Goal: Transaction & Acquisition: Purchase product/service

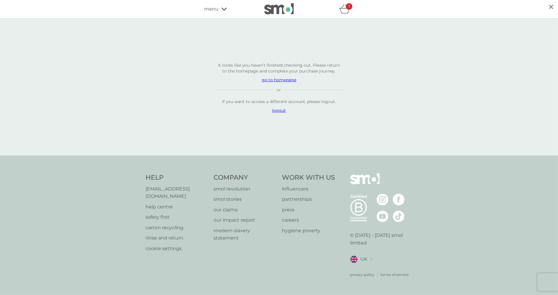
click at [280, 113] on p "logout" at bounding box center [279, 110] width 126 height 6
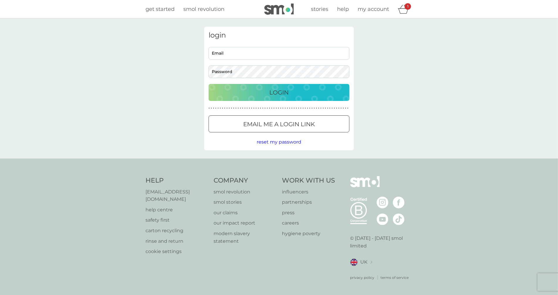
type input "[EMAIL_ADDRESS][DOMAIN_NAME]"
click at [369, 8] on span "my account" at bounding box center [373, 9] width 31 height 6
click at [406, 8] on div "1" at bounding box center [407, 6] width 6 height 6
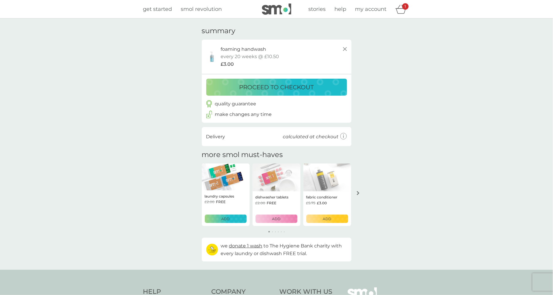
click at [303, 83] on p "proceed to checkout" at bounding box center [276, 86] width 74 height 9
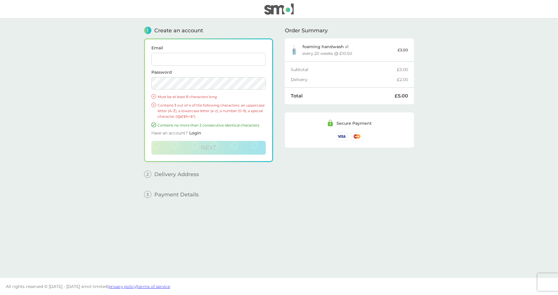
type input "philippe+new1@smolproducts.com"
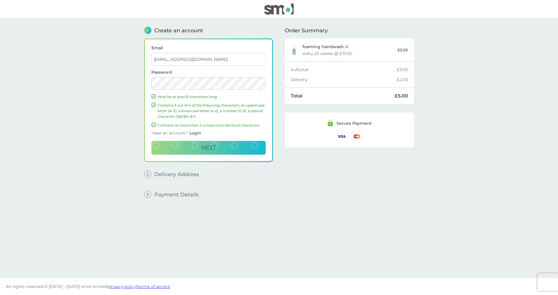
click at [234, 59] on input "philippe+new1@smolproducts.com" at bounding box center [208, 59] width 114 height 13
type input "philippe+multi-market@smolproducts.com"
click at [151, 141] on button "Next" at bounding box center [208, 148] width 114 height 14
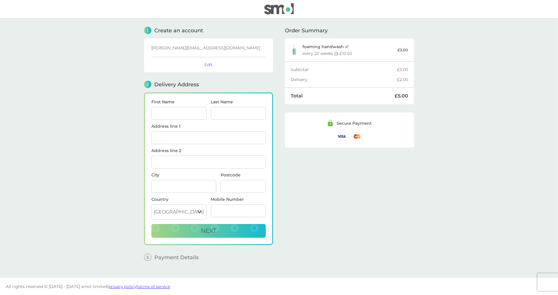
click at [283, 9] on img at bounding box center [278, 8] width 29 height 11
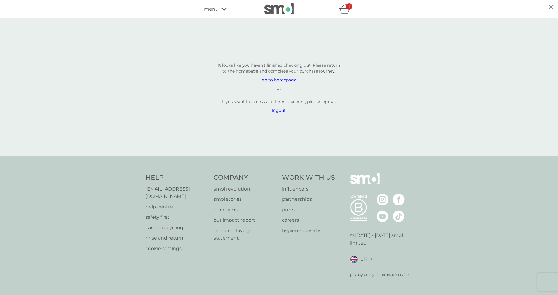
click at [275, 113] on p "logout" at bounding box center [279, 110] width 126 height 6
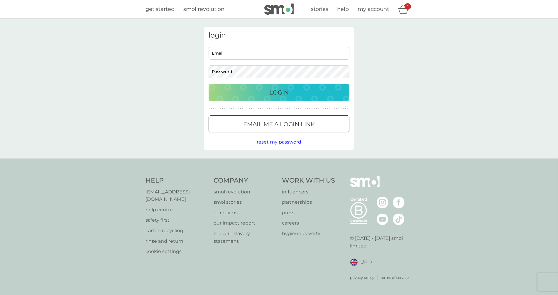
type input "[EMAIL_ADDRESS][DOMAIN_NAME]"
click at [276, 7] on img at bounding box center [278, 9] width 29 height 11
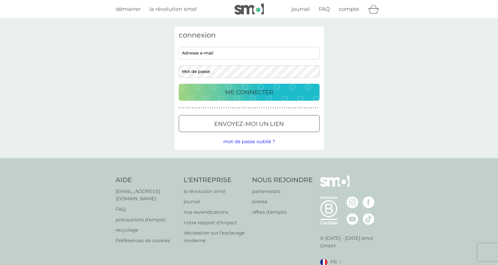
click at [370, 13] on icon "panier" at bounding box center [373, 10] width 10 height 5
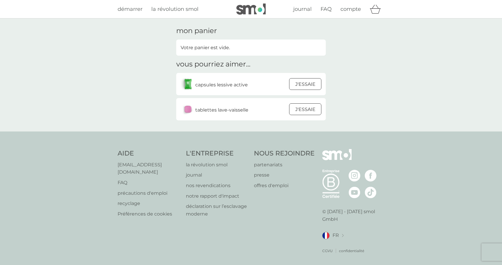
click at [296, 85] on p "J'ESSAIE" at bounding box center [305, 85] width 20 height 8
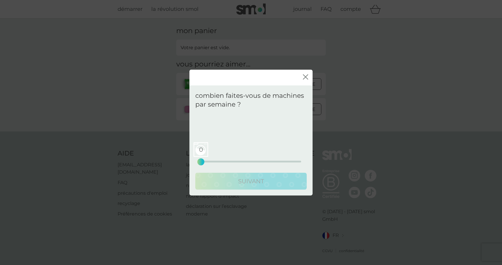
click at [234, 160] on div "0 0 12.5 25" at bounding box center [251, 154] width 100 height 24
click at [237, 162] on div "9 0 12.5 25" at bounding box center [251, 162] width 100 height 2
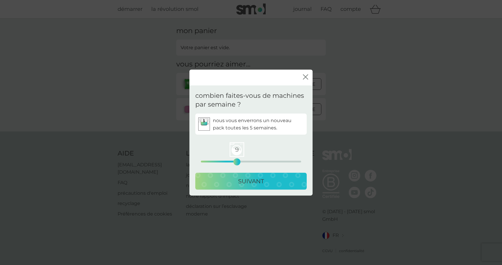
click at [241, 175] on button "SUIVANT" at bounding box center [250, 181] width 111 height 17
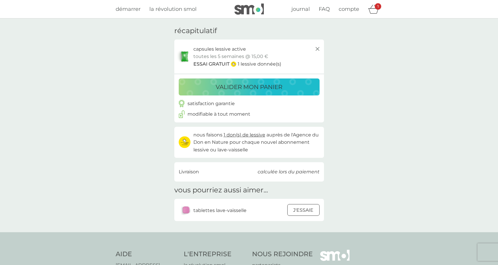
click at [294, 93] on button "valider mon panier" at bounding box center [249, 87] width 141 height 17
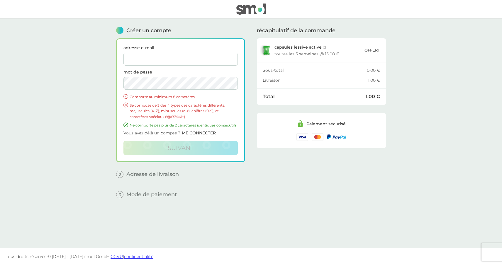
click at [169, 60] on input "adresse e-mail" at bounding box center [180, 59] width 114 height 13
paste input "https://myaccount.development.smol.com/checkout?country=GB&token=39dadaff9a1348…"
type input "https://myaccount.development.smol.com/checkout?country=GB&token=39dadaff9a1348…"
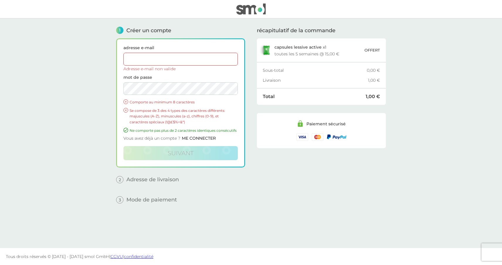
paste input "[PERSON_NAME][EMAIL_ADDRESS][DOMAIN_NAME]"
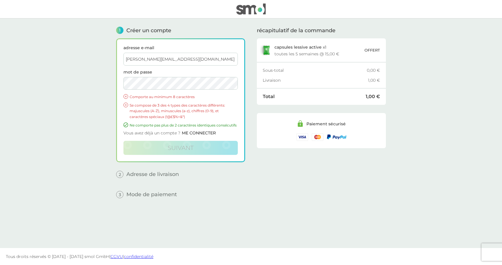
type input "[PERSON_NAME][EMAIL_ADDRESS][DOMAIN_NAME]"
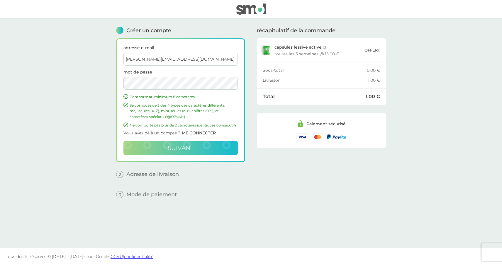
click at [134, 151] on button "suivant" at bounding box center [180, 148] width 114 height 14
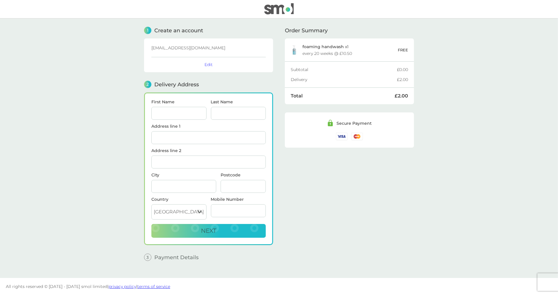
click at [187, 112] on input "First Name" at bounding box center [178, 113] width 55 height 13
type input "PH"
type input "Somewhere In Time, [GEOGRAPHIC_DATA]"
type input "Ascot"
type input "SL5 7PB"
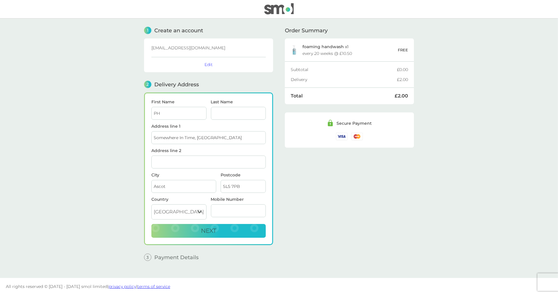
click at [230, 113] on input "Last Name" at bounding box center [238, 113] width 55 height 13
type input "PH"
click at [239, 210] on input "Mobile Number" at bounding box center [238, 210] width 55 height 13
type input "[PHONE_NUMBER]"
click at [238, 224] on button "Next" at bounding box center [208, 231] width 114 height 14
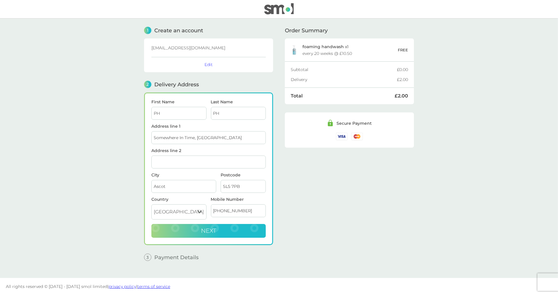
checkbox input "true"
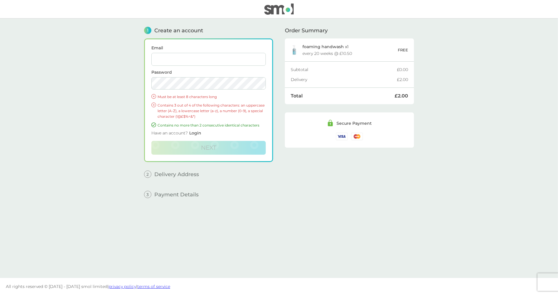
type input "[EMAIL_ADDRESS][DOMAIN_NAME]"
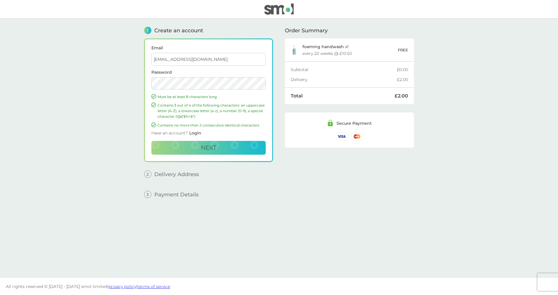
click at [238, 63] on input "[EMAIL_ADDRESS][DOMAIN_NAME]" at bounding box center [208, 59] width 114 height 13
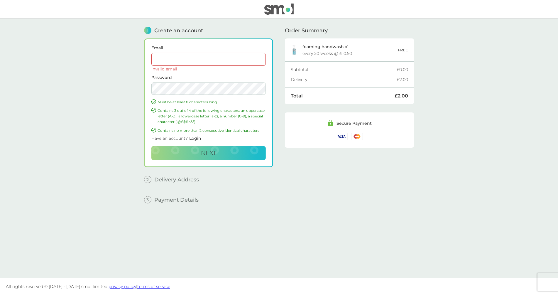
paste input "[PERSON_NAME][EMAIL_ADDRESS][DOMAIN_NAME]"
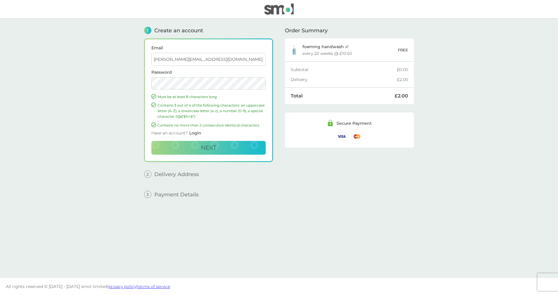
type input "[PERSON_NAME][EMAIL_ADDRESS][DOMAIN_NAME]"
click at [151, 141] on button "Next" at bounding box center [208, 148] width 114 height 14
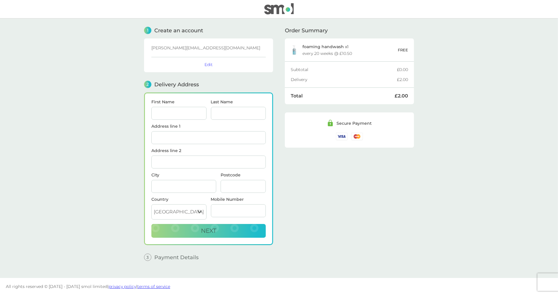
click at [191, 109] on input "First Name" at bounding box center [178, 113] width 55 height 13
type input "PH"
type input "Somewhere In Time, [GEOGRAPHIC_DATA]"
type input "Ascot"
type input "SL5 7PB"
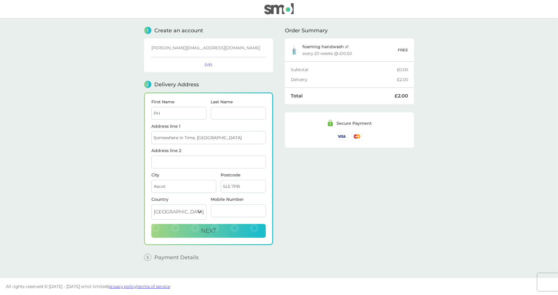
click at [224, 113] on input "Last Name" at bounding box center [238, 113] width 55 height 13
type input "PH"
click at [231, 207] on input "Mobile Number" at bounding box center [238, 210] width 55 height 13
type input "[PHONE_NUMBER]"
click at [246, 224] on button "Next" at bounding box center [208, 231] width 114 height 14
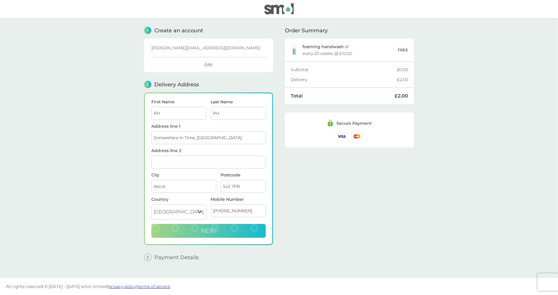
checkbox input "true"
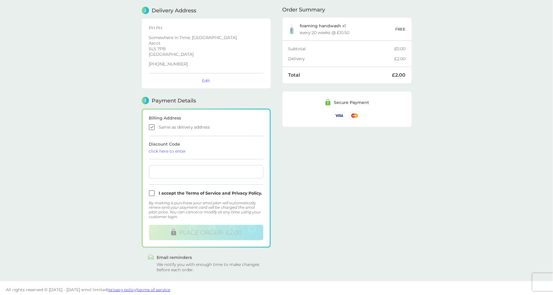
scroll to position [75, 0]
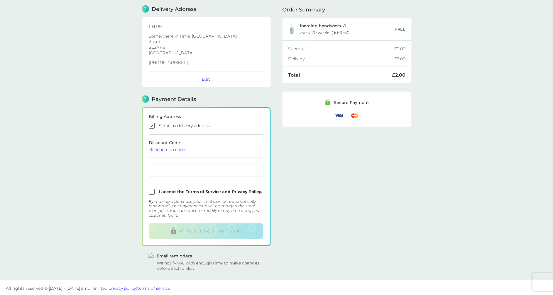
click at [152, 189] on input "checkbox" at bounding box center [206, 192] width 114 height 6
checkbox input "true"
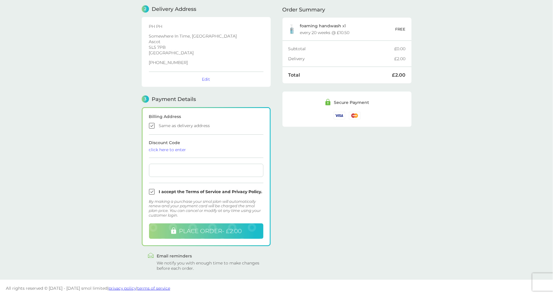
click at [206, 225] on button "PLACE ORDER - £2.00" at bounding box center [206, 231] width 114 height 16
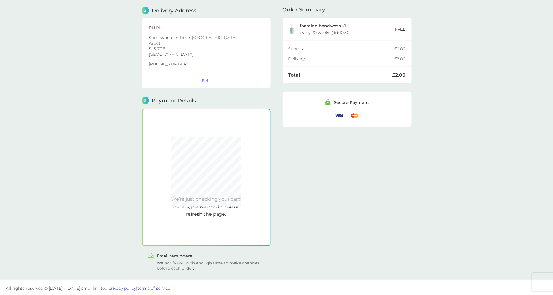
click at [351, 171] on div "Order Summary foaming handwash x 1 every 20 weeks @ £10.50 FREE Subtotal £0.00 …" at bounding box center [346, 108] width 129 height 326
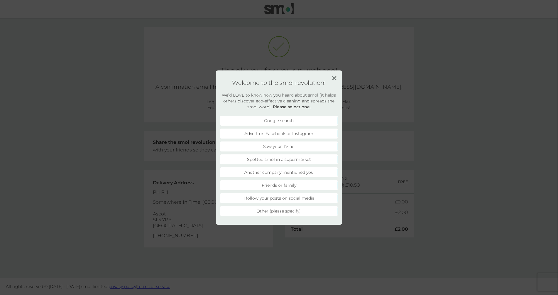
click at [333, 76] on img at bounding box center [334, 78] width 4 height 4
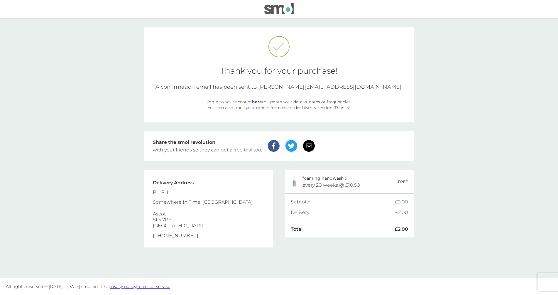
click at [458, 72] on main "Thank you for your purchase! A confirmation email has been sent to philippe+mul…" at bounding box center [279, 147] width 558 height 259
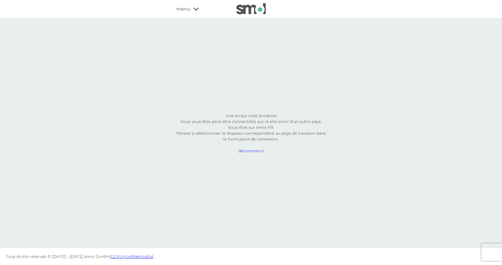
click at [301, 205] on div "Une erreur s’est produite Vous vous êtes peut-être connecté(e) sur le site smol…" at bounding box center [251, 134] width 150 height 214
click at [254, 150] on span "déconnexion" at bounding box center [251, 151] width 150 height 6
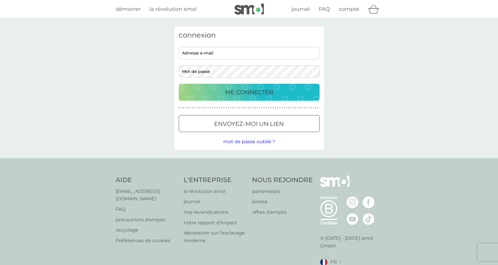
click at [376, 91] on div "connexion adresse e-mail mot de passe ME CONNECTER ● ● ● ● ● ● ● ● ● ● ● ● ● ● …" at bounding box center [249, 88] width 498 height 140
click at [399, 70] on div "connexion adresse e-mail mot de passe ME CONNECTER ● ● ● ● ● ● ● ● ● ● ● ● ● ● …" at bounding box center [249, 88] width 498 height 140
click at [353, 10] on span "compte" at bounding box center [348, 9] width 21 height 6
click at [374, 10] on icon "panier" at bounding box center [373, 9] width 11 height 9
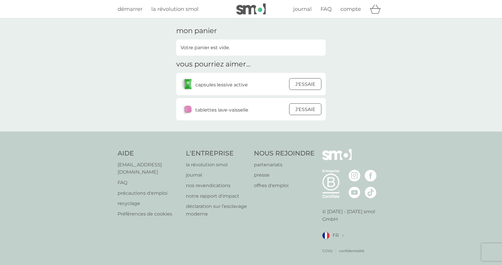
click at [299, 85] on div at bounding box center [305, 84] width 16 height 12
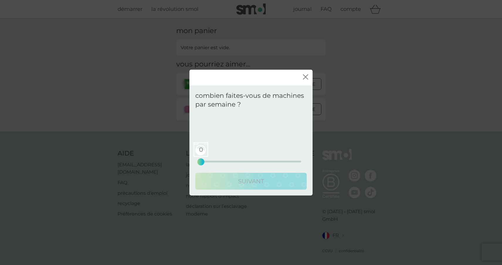
click at [233, 161] on div "0 0 12.5 25" at bounding box center [251, 162] width 100 height 2
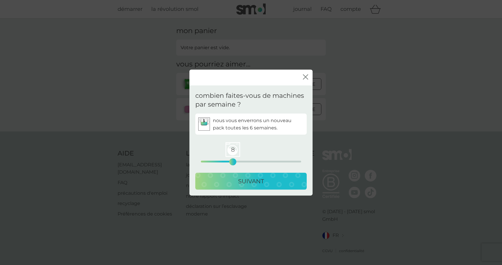
click at [255, 179] on p "SUIVANT" at bounding box center [251, 181] width 26 height 9
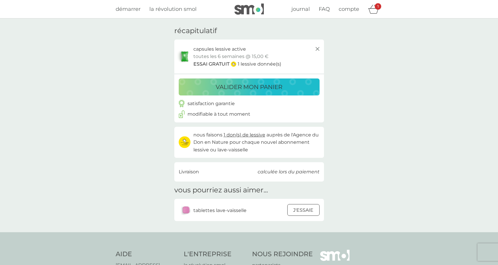
click at [288, 84] on div "valider mon panier" at bounding box center [248, 86] width 129 height 9
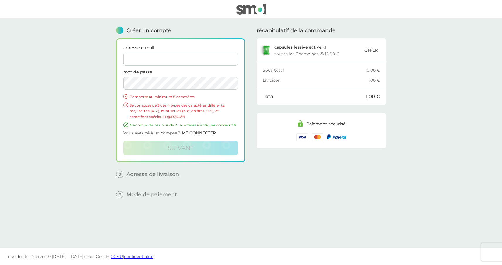
click at [182, 60] on input "adresse e-mail" at bounding box center [180, 59] width 114 height 13
paste input "philippe+multi-market@smolproducts.com"
type input "philippe+multi-market@smolproducts.com"
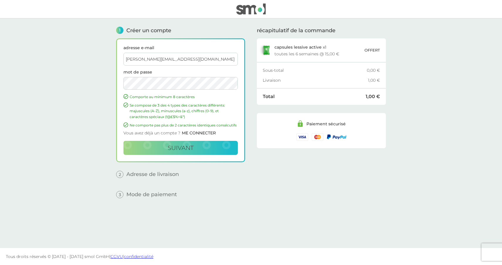
click at [123, 141] on button "suivant" at bounding box center [180, 148] width 114 height 14
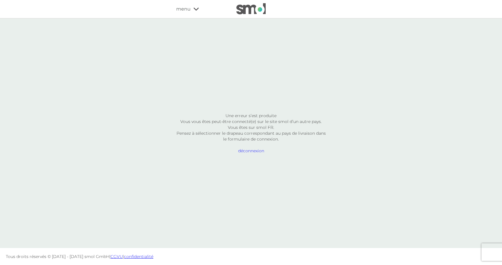
click at [256, 150] on span "déconnexion" at bounding box center [251, 151] width 150 height 6
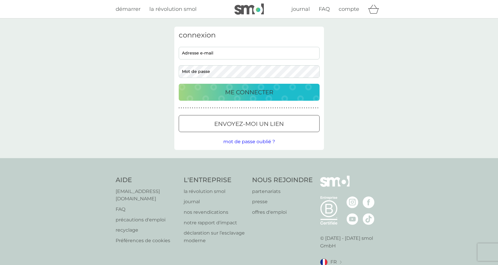
click at [369, 55] on div "connexion adresse e-mail mot de passe ME CONNECTER ● ● ● ● ● ● ● ● ● ● ● ● ● ● …" at bounding box center [249, 88] width 498 height 140
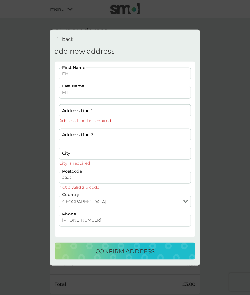
click at [232, 36] on div "back back add new address PH First Name PH Last Name Address Line 1 Address Lin…" at bounding box center [125, 147] width 250 height 295
